Goal: Ask a question

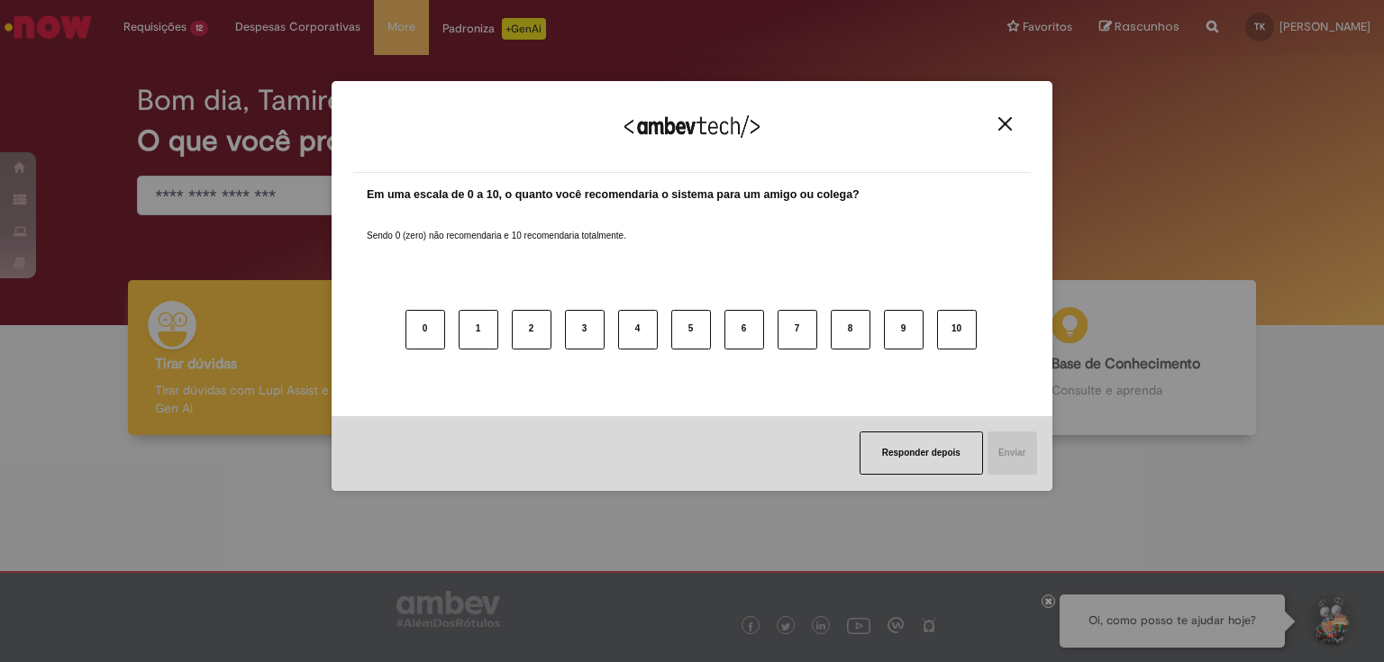
click at [1009, 119] on img "Close" at bounding box center [1005, 124] width 14 height 14
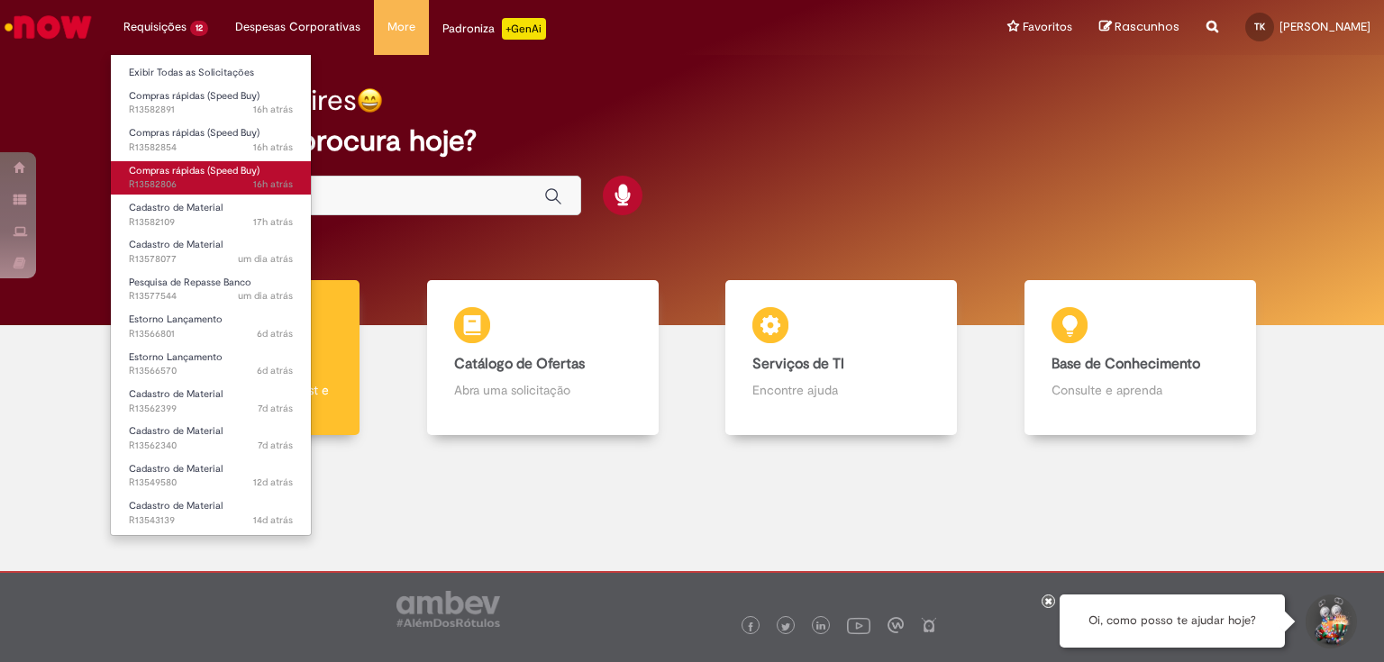
click at [162, 172] on span "Compras rápidas (Speed Buy)" at bounding box center [194, 171] width 131 height 14
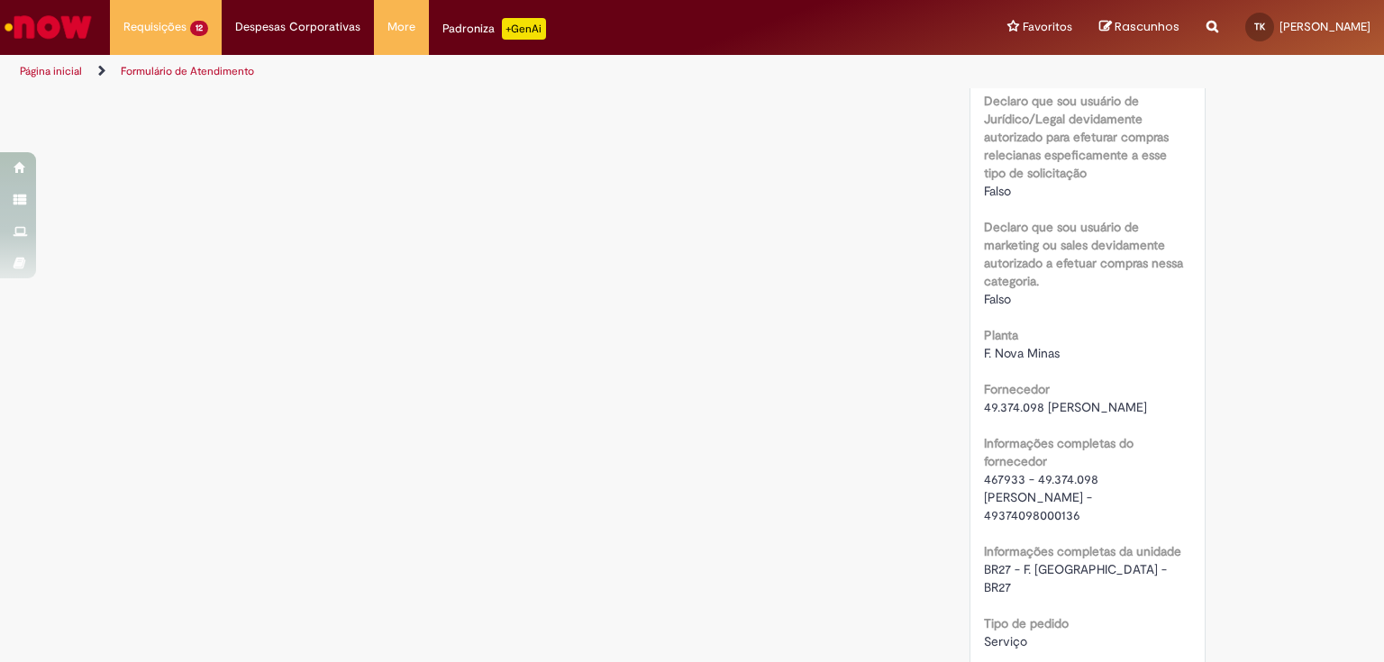
scroll to position [1225, 0]
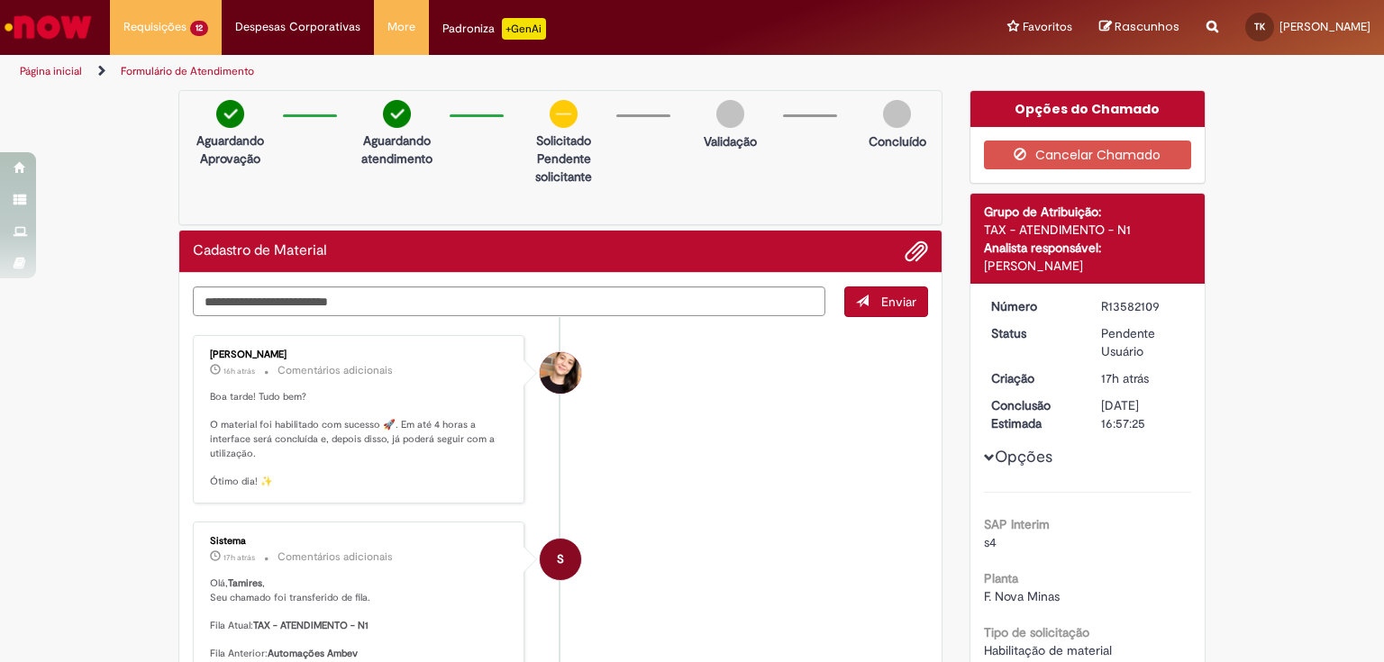
drag, startPoint x: 1355, startPoint y: 1, endPoint x: 1021, endPoint y: 440, distance: 551.7
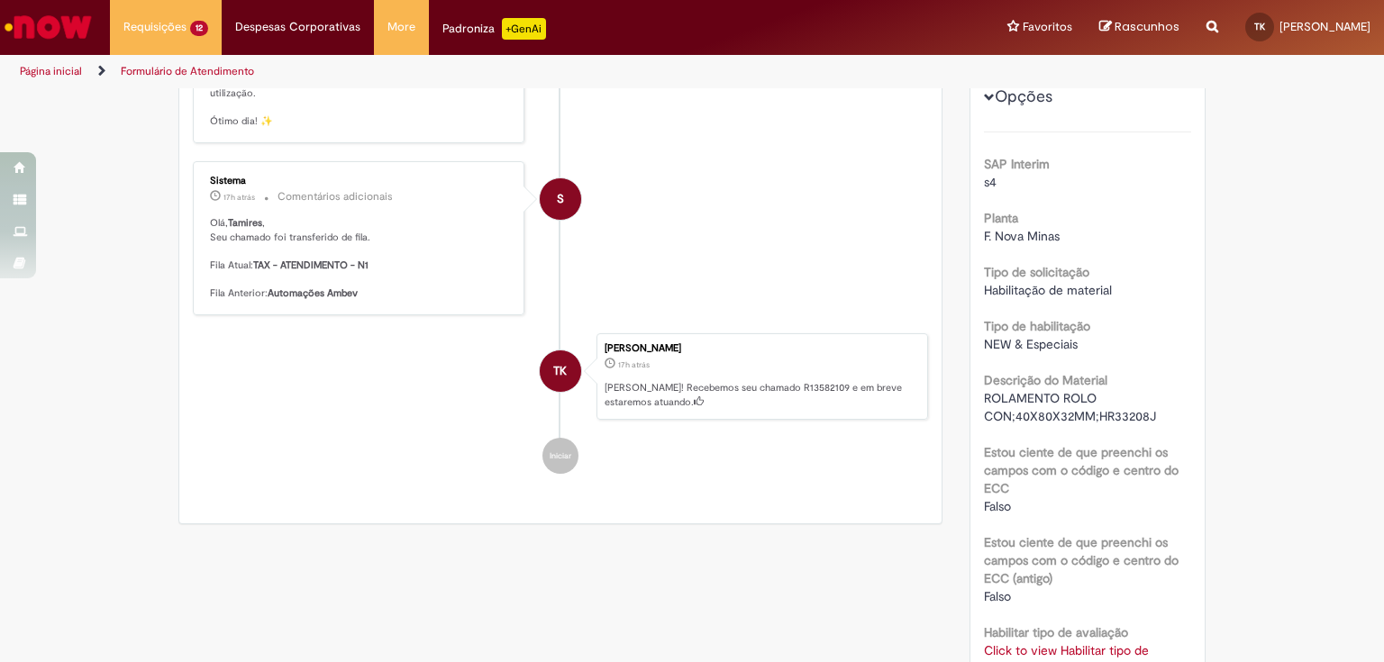
scroll to position [577, 0]
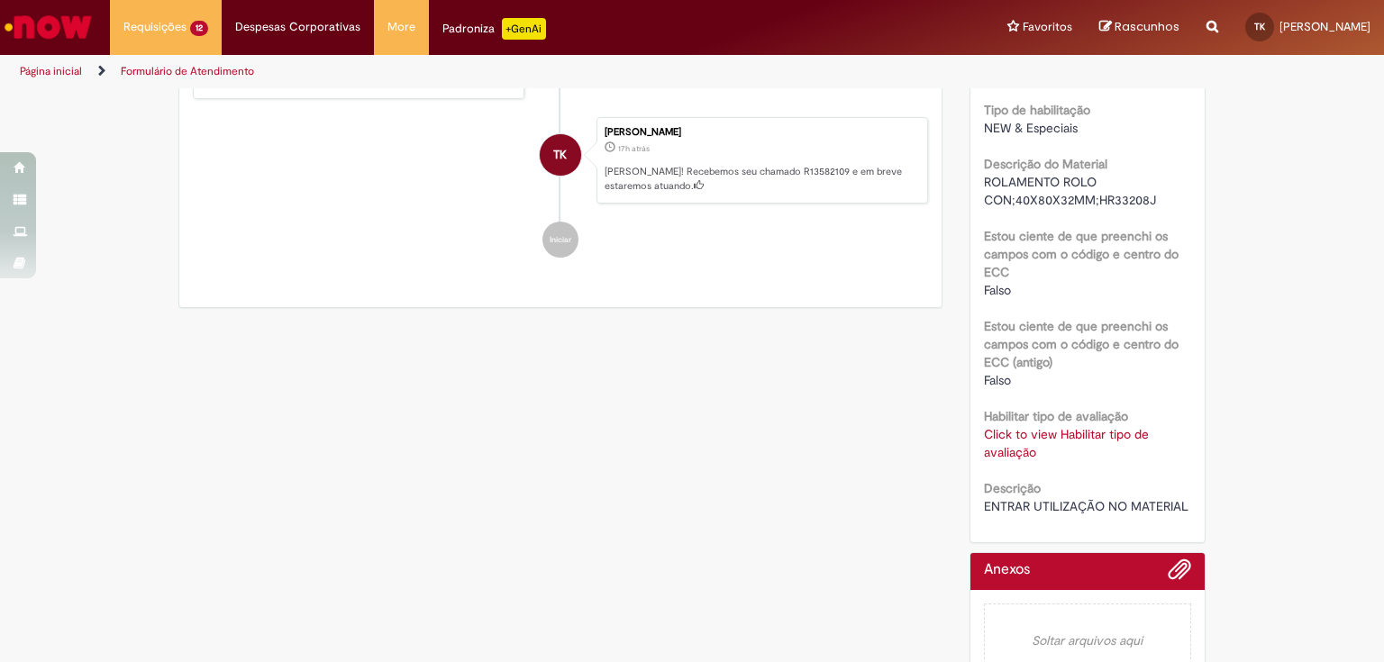
click at [1005, 442] on div "Click to view Habilitar tipo de avaliação Click to view Habilitar tipo de avali…" at bounding box center [1088, 443] width 208 height 36
click at [1010, 436] on link "Click to view Habilitar tipo de avaliação" at bounding box center [1066, 443] width 165 height 34
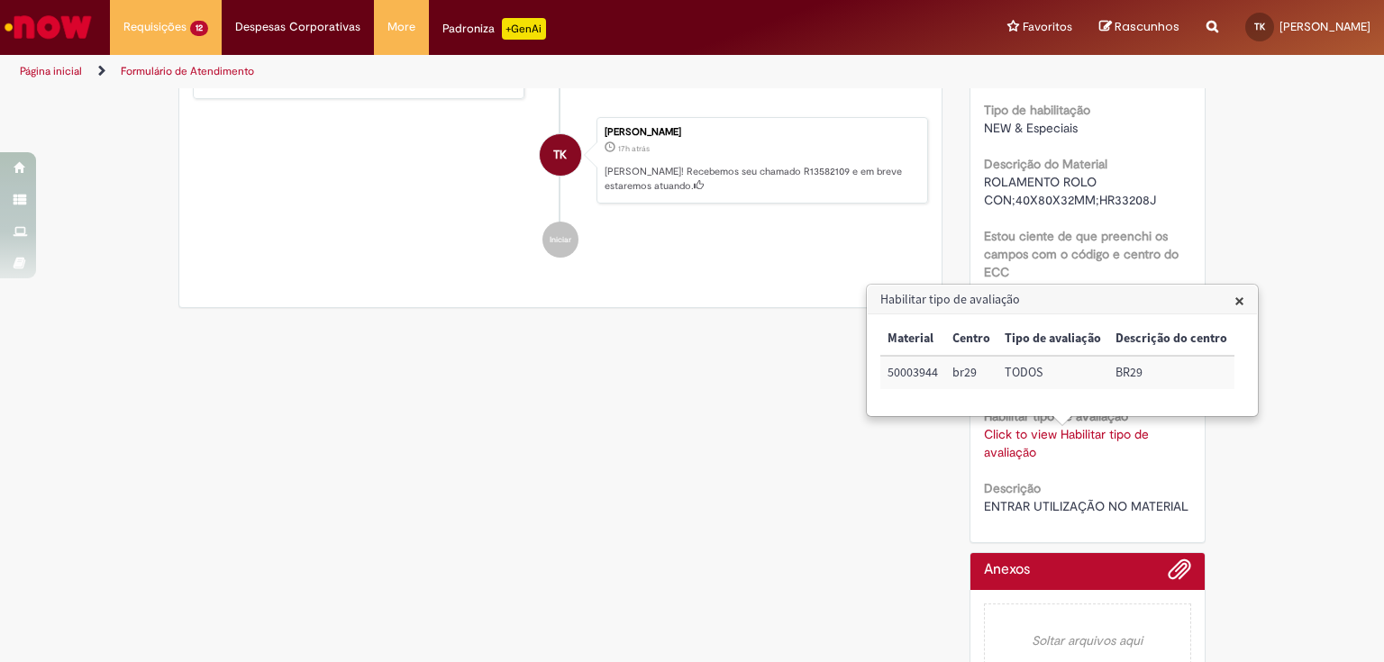
click at [1294, 430] on div "Verificar Código de Barras Aguardando Aprovação Aguardando atendimento Solicita…" at bounding box center [692, 107] width 1384 height 1188
click at [1245, 293] on h3 "Habilitar tipo de avaliação" at bounding box center [1062, 300] width 389 height 29
click at [1237, 305] on span "×" at bounding box center [1240, 300] width 10 height 24
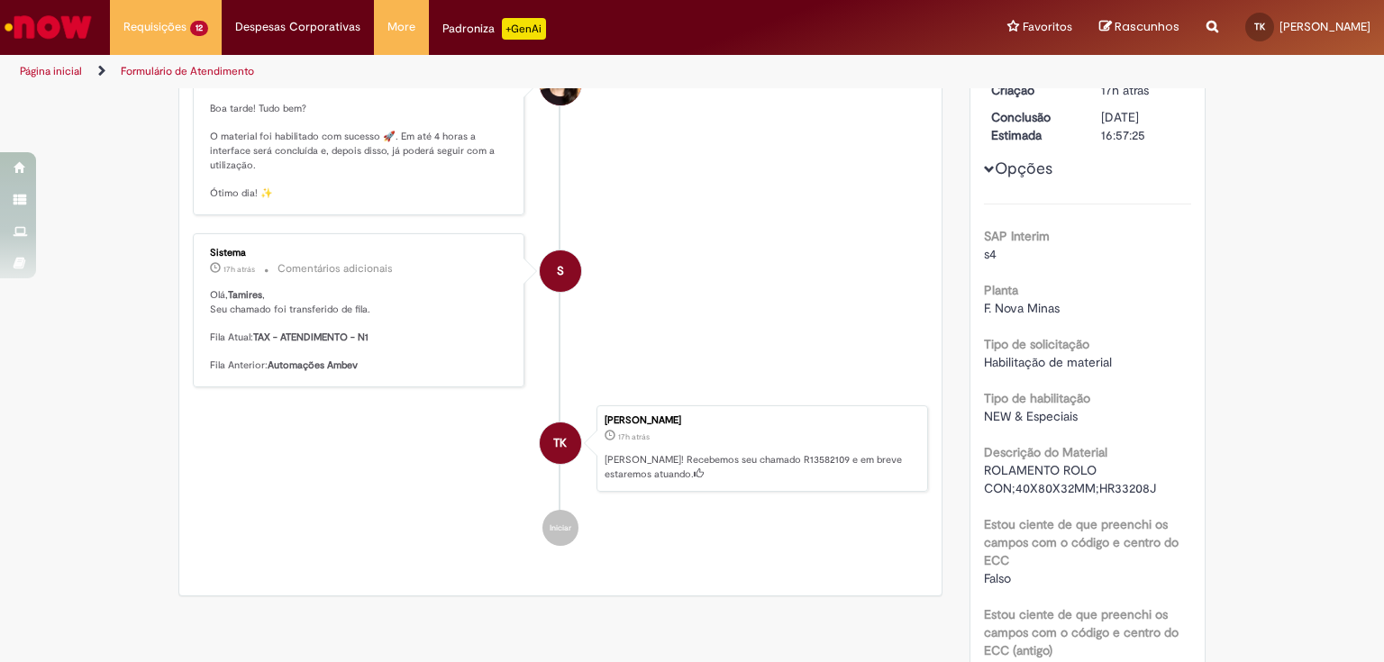
scroll to position [0, 0]
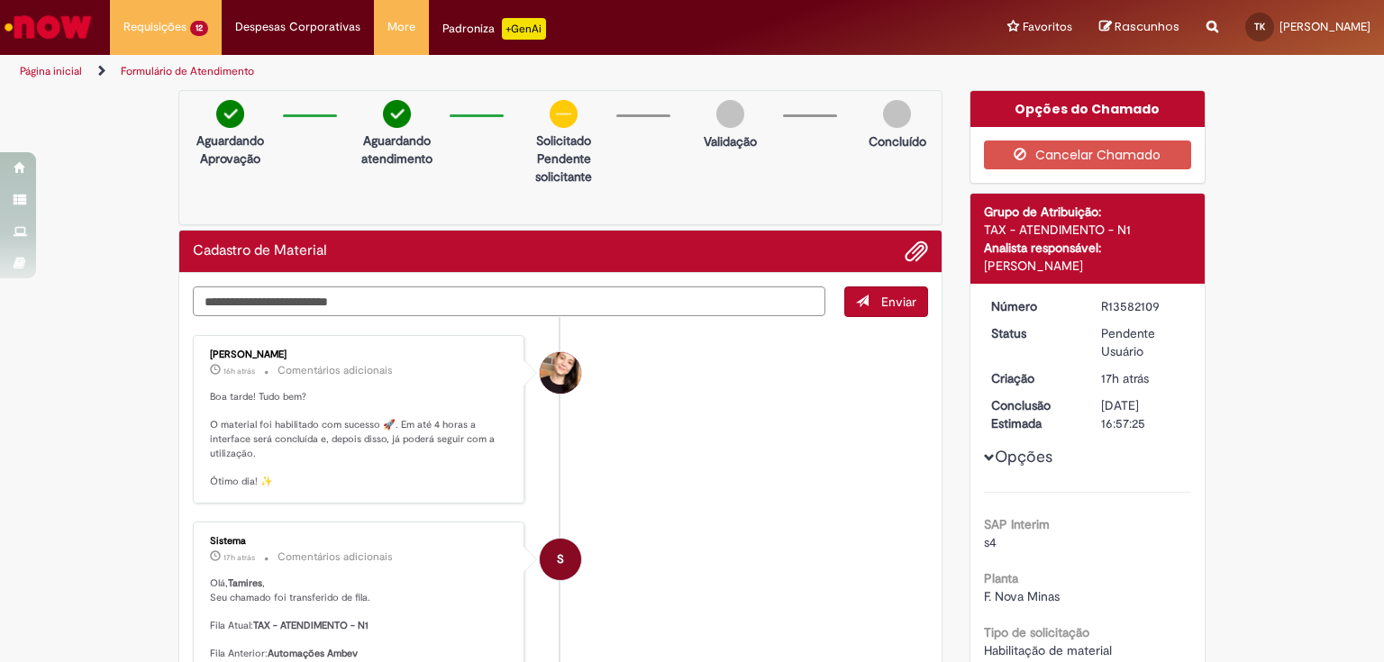
click at [446, 313] on textarea "Digite sua mensagem aqui..." at bounding box center [509, 302] width 633 height 31
type textarea "*"
type textarea "**********"
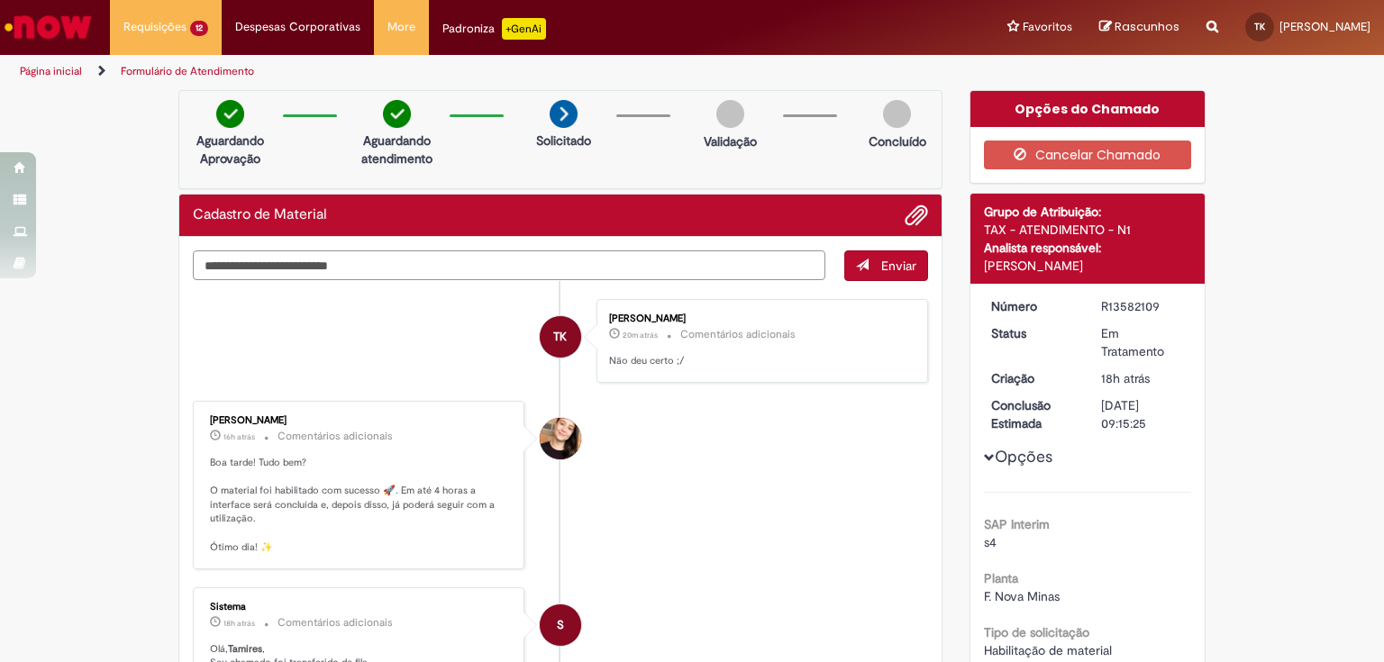
scroll to position [72, 0]
